Goal: Task Accomplishment & Management: Manage account settings

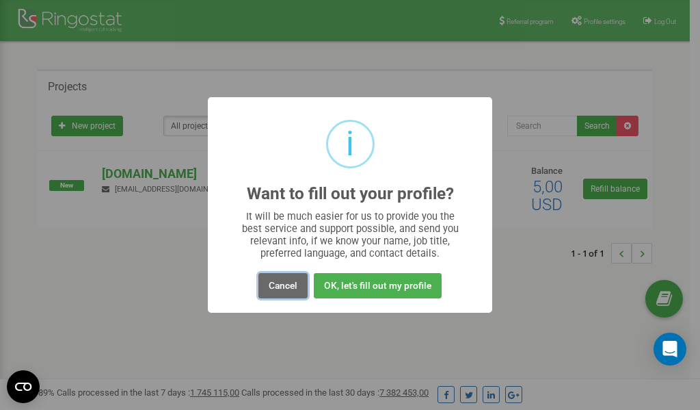
click at [282, 287] on button "Cancel" at bounding box center [282, 285] width 49 height 25
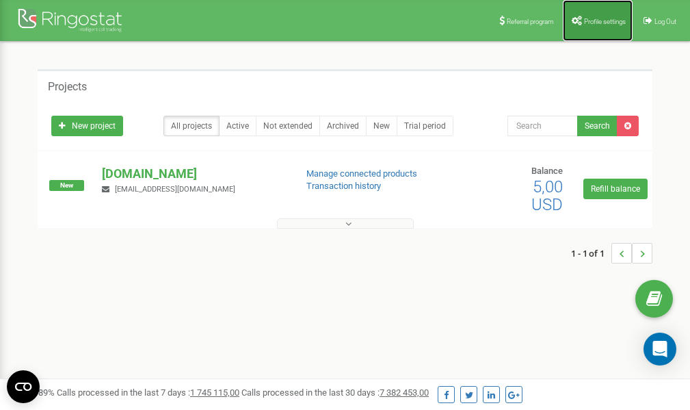
click at [603, 19] on span "Profile settings" at bounding box center [605, 22] width 42 height 8
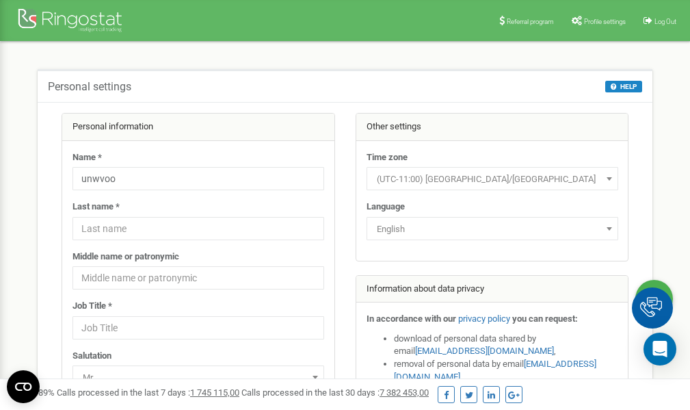
scroll to position [68, 0]
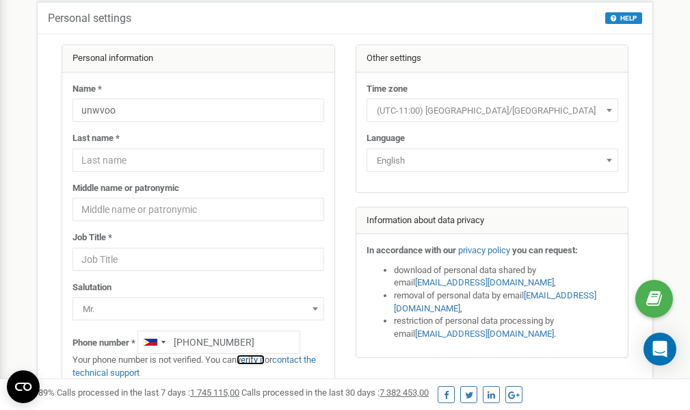
click at [256, 360] on link "verify it" at bounding box center [251, 359] width 28 height 10
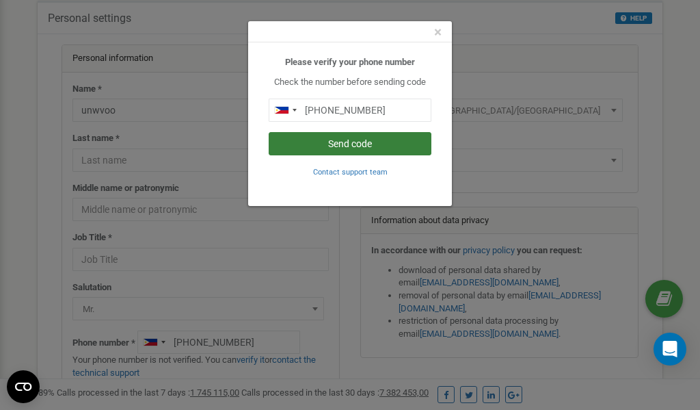
click at [371, 144] on button "Send code" at bounding box center [350, 143] width 163 height 23
